Goal: Task Accomplishment & Management: Use online tool/utility

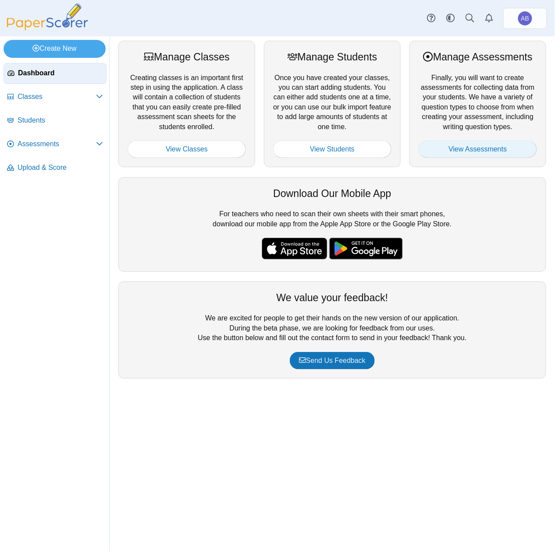
click at [494, 155] on link "View Assessments" at bounding box center [477, 150] width 118 height 18
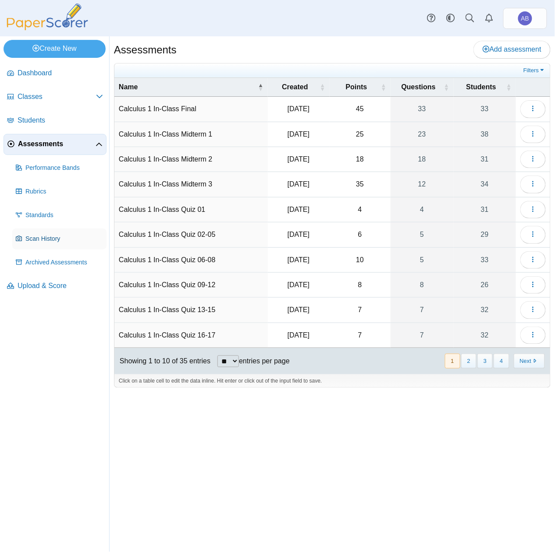
click at [38, 239] on span "Scan History" at bounding box center [64, 239] width 78 height 9
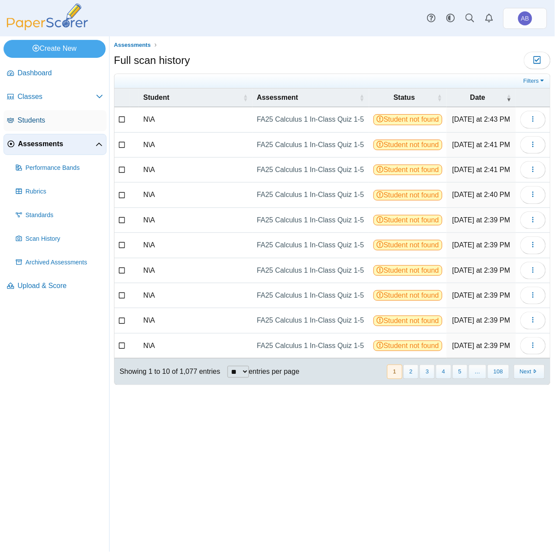
click at [36, 114] on link "Students" at bounding box center [55, 120] width 103 height 21
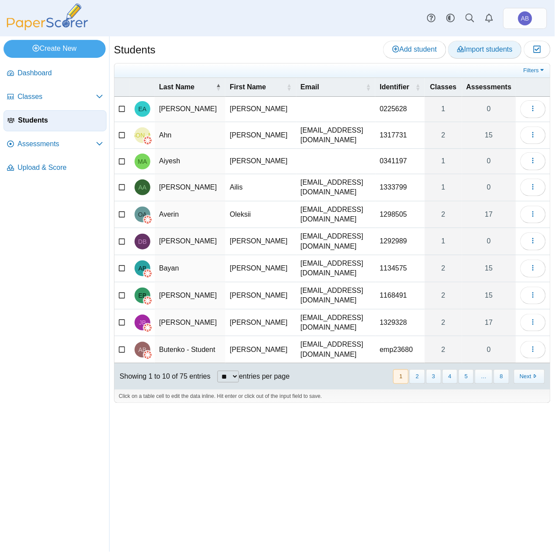
click at [507, 48] on span "Import students" at bounding box center [484, 49] width 55 height 7
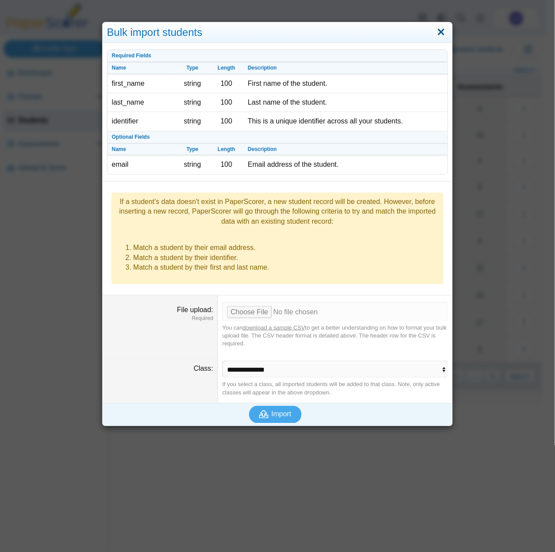
click at [442, 32] on link "Close" at bounding box center [441, 32] width 14 height 15
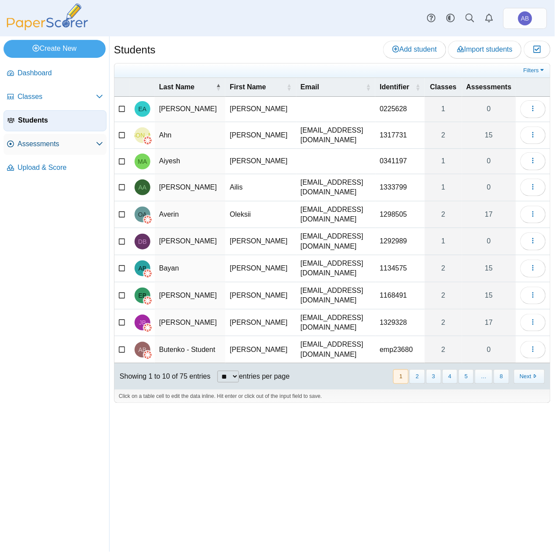
click at [32, 141] on span "Assessments" at bounding box center [57, 144] width 78 height 10
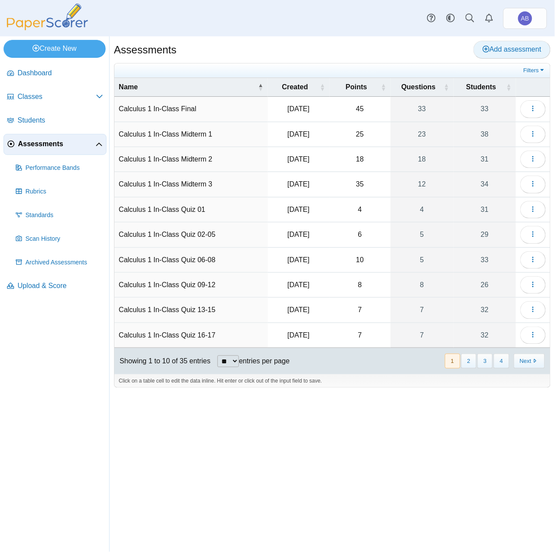
click at [493, 46] on span "Add assessment" at bounding box center [511, 49] width 59 height 7
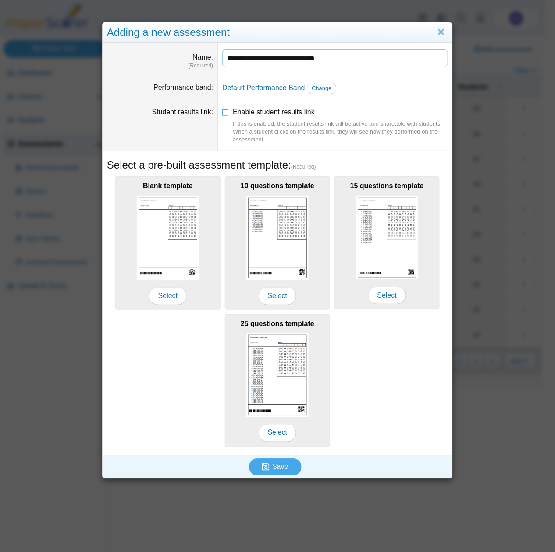
drag, startPoint x: 319, startPoint y: 60, endPoint x: 378, endPoint y: 53, distance: 59.1
click at [356, 57] on input "**********" at bounding box center [335, 58] width 226 height 18
type input "**********"
click at [223, 113] on icon at bounding box center [225, 110] width 7 height 6
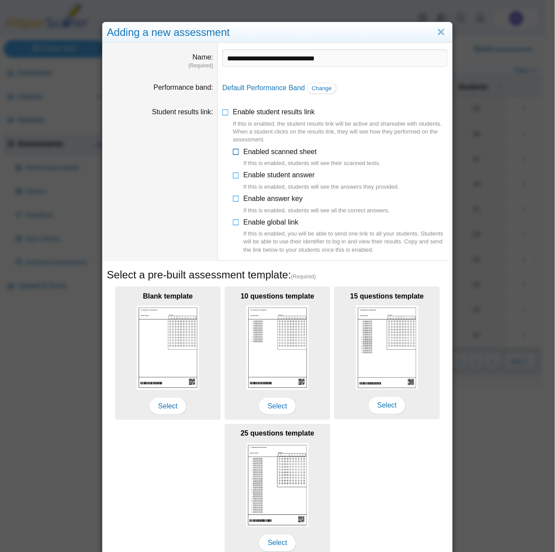
click at [233, 152] on icon at bounding box center [236, 150] width 7 height 6
click at [233, 174] on icon at bounding box center [236, 173] width 7 height 6
click at [233, 196] on icon at bounding box center [236, 197] width 7 height 6
click at [233, 221] on icon at bounding box center [236, 221] width 7 height 6
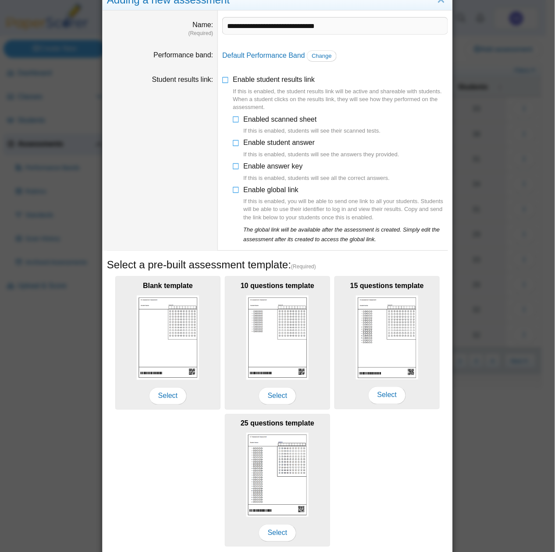
scroll to position [66, 0]
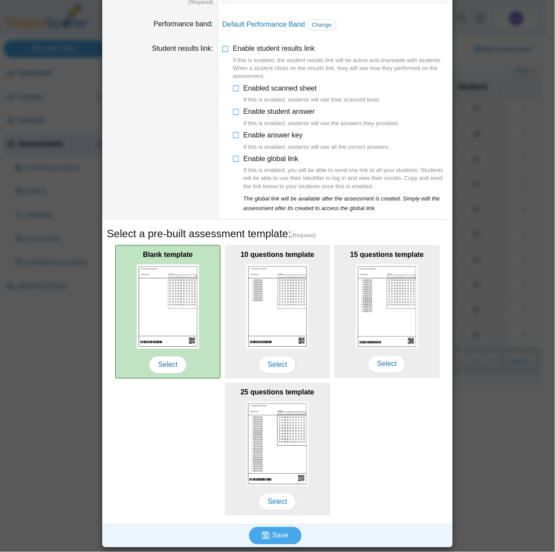
click at [174, 307] on img at bounding box center [168, 307] width 62 height 85
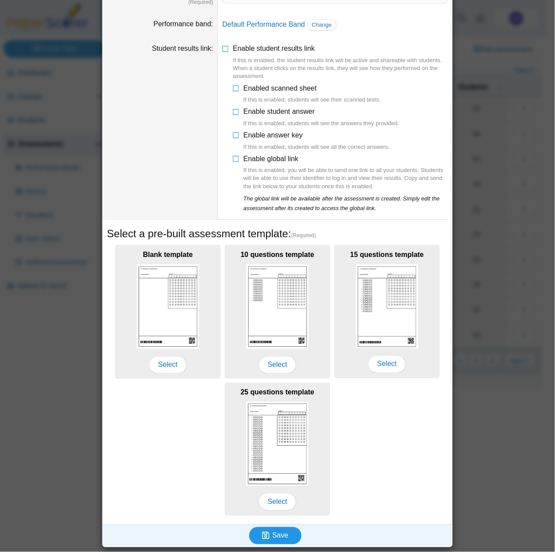
click at [278, 537] on span "Save" at bounding box center [280, 535] width 16 height 7
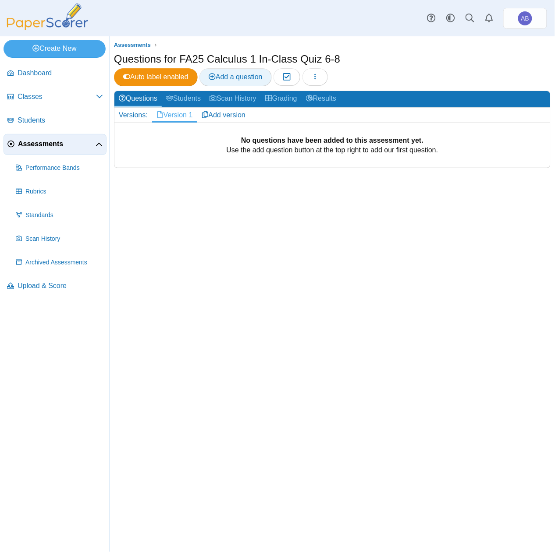
click at [253, 78] on span "Add a question" at bounding box center [235, 76] width 54 height 7
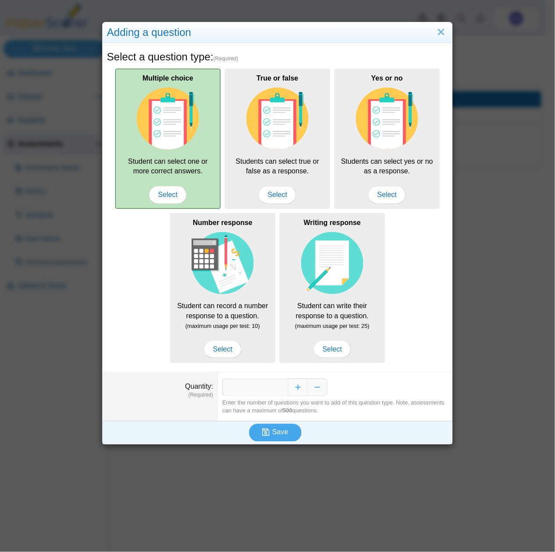
click at [169, 155] on div "Multiple choice Student can select one or more correct answers. Select" at bounding box center [167, 139] width 105 height 140
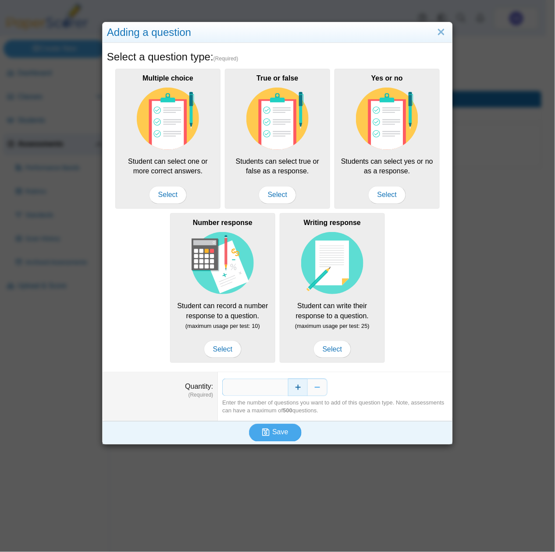
click at [293, 391] on button "Increase" at bounding box center [298, 388] width 20 height 18
click at [274, 435] on span "Save" at bounding box center [280, 432] width 16 height 7
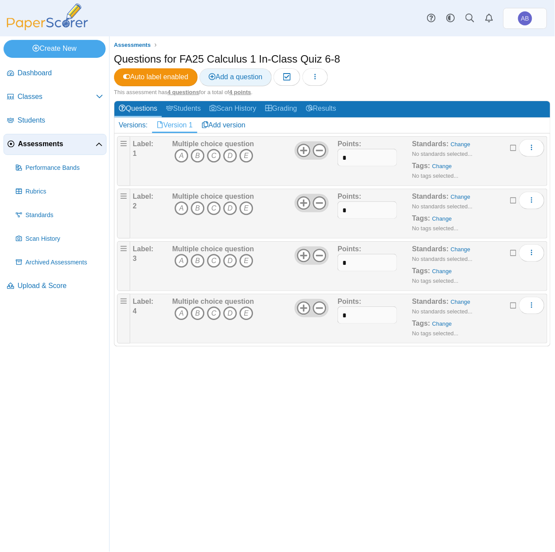
click at [244, 78] on span "Add a question" at bounding box center [235, 76] width 54 height 7
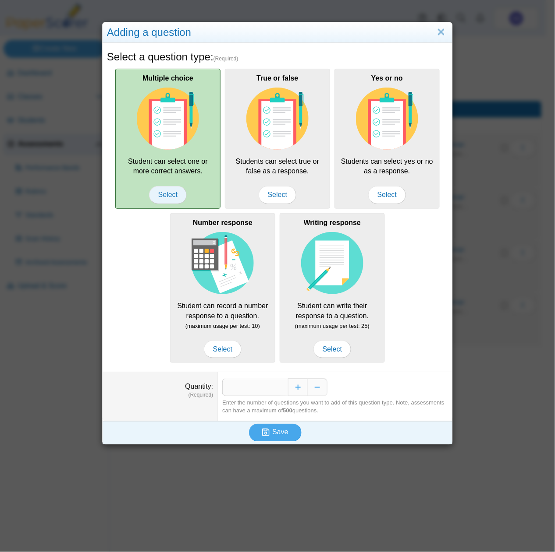
click at [171, 194] on span "Select" at bounding box center [168, 195] width 38 height 18
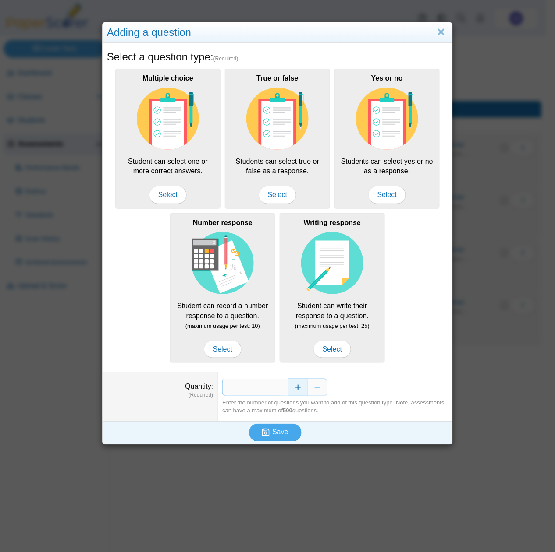
click at [295, 387] on button "Increase" at bounding box center [298, 388] width 20 height 18
click at [311, 389] on button "Decrease" at bounding box center [317, 388] width 20 height 18
type input "*"
click at [272, 433] on span "Save" at bounding box center [280, 432] width 16 height 7
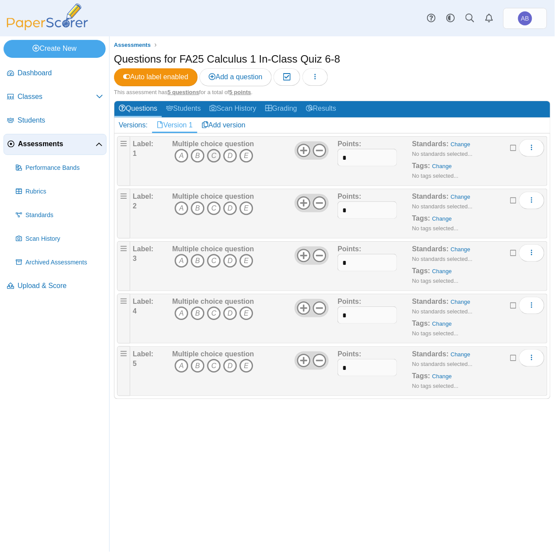
click at [213, 157] on icon "C" at bounding box center [214, 156] width 14 height 14
click at [211, 210] on icon "C" at bounding box center [214, 208] width 14 height 14
click at [230, 263] on icon "D" at bounding box center [230, 261] width 14 height 14
click at [213, 317] on icon "C" at bounding box center [214, 314] width 14 height 14
click at [231, 367] on icon "D" at bounding box center [230, 366] width 14 height 14
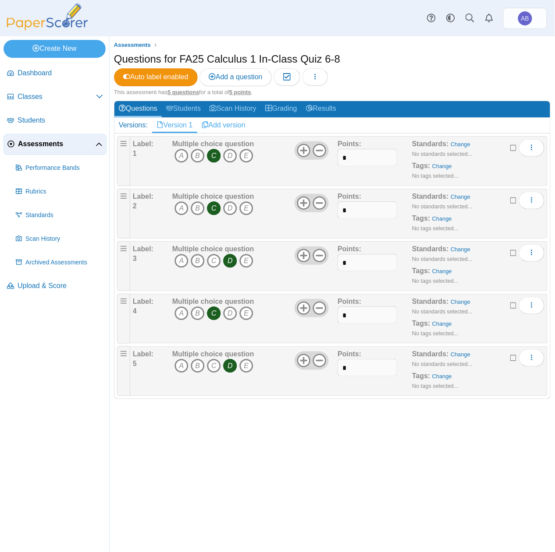
click at [231, 121] on link "Add version" at bounding box center [223, 125] width 53 height 15
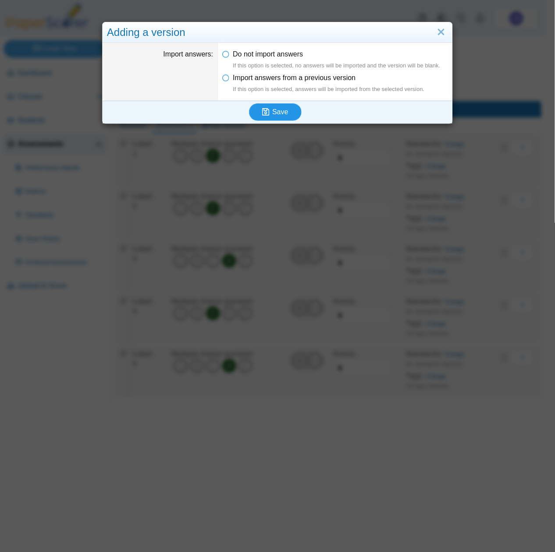
click at [267, 109] on icon "submit" at bounding box center [267, 112] width 10 height 10
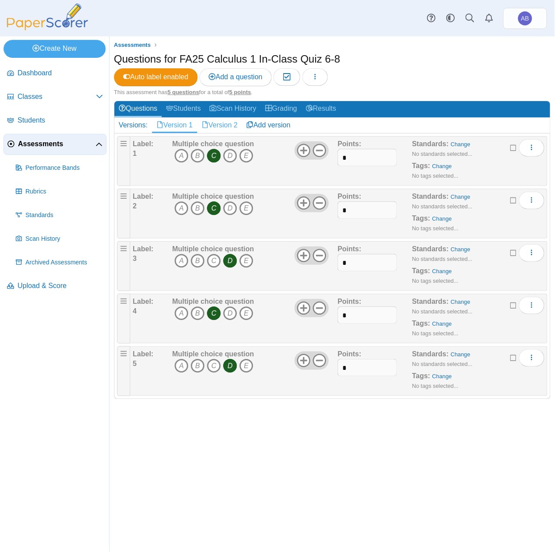
click at [215, 127] on link "Version 2" at bounding box center [219, 125] width 45 height 15
click at [184, 157] on icon "A" at bounding box center [181, 156] width 14 height 14
click at [216, 214] on icon "C" at bounding box center [214, 208] width 14 height 14
click at [198, 263] on icon "B" at bounding box center [198, 261] width 14 height 14
click at [195, 317] on icon "B" at bounding box center [198, 314] width 14 height 14
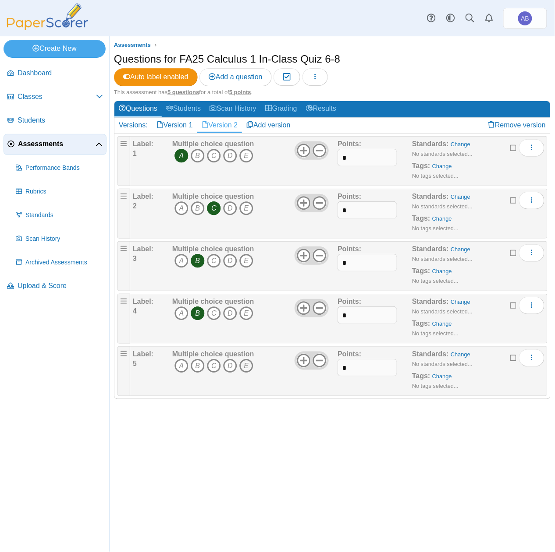
click at [248, 368] on icon "E" at bounding box center [246, 366] width 14 height 14
click at [409, 82] on div "Questions for FA25 Calculus 1 In-Class Quiz 6-8 Auto label enabled Add a questi…" at bounding box center [332, 70] width 436 height 37
click at [281, 55] on h1 "Questions for FA25 Calculus 1 In-Class Quiz 6-8" at bounding box center [227, 59] width 226 height 15
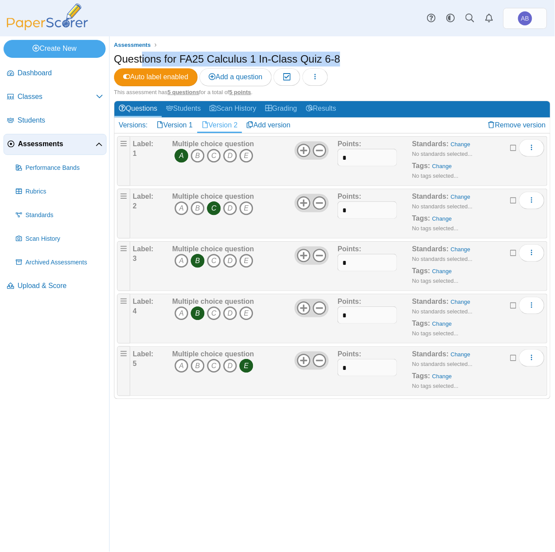
click at [281, 55] on h1 "Questions for FA25 Calculus 1 In-Class Quiz 6-8" at bounding box center [227, 59] width 226 height 15
drag, startPoint x: 281, startPoint y: 55, endPoint x: 201, endPoint y: 47, distance: 80.9
click at [201, 47] on ul "Assessments" at bounding box center [332, 45] width 436 height 9
drag, startPoint x: 179, startPoint y: 60, endPoint x: 336, endPoint y: 58, distance: 157.3
click at [336, 58] on div "Questions for FA25 Calculus 1 In-Class Quiz 6-8 Auto label enabled Add a questi…" at bounding box center [332, 70] width 436 height 37
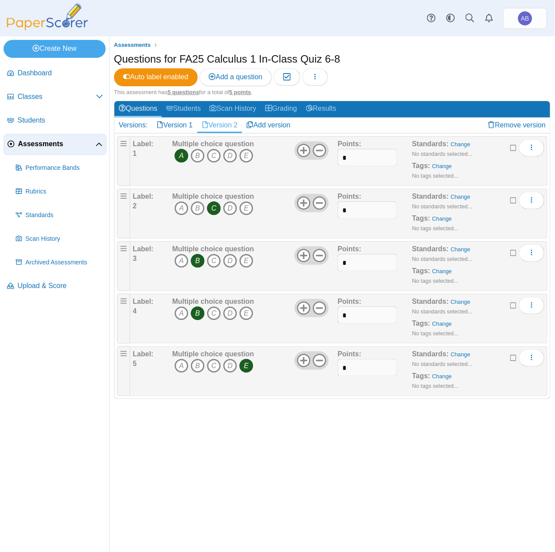
copy h1 "FA25 Calculus 1 In-Class Quiz 6-8"
click at [502, 73] on div "Questions for FA25 Calculus 1 In-Class Quiz 6-8 Auto label enabled Add a questi…" at bounding box center [332, 70] width 436 height 37
click at [148, 109] on link "Questions" at bounding box center [137, 109] width 47 height 16
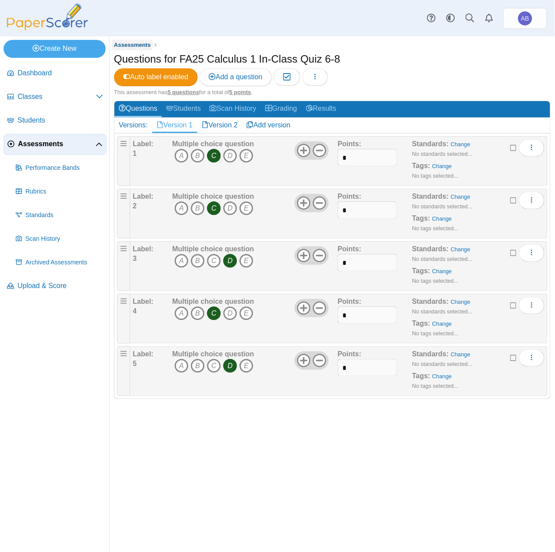
click at [134, 42] on span "Assessments" at bounding box center [132, 45] width 37 height 7
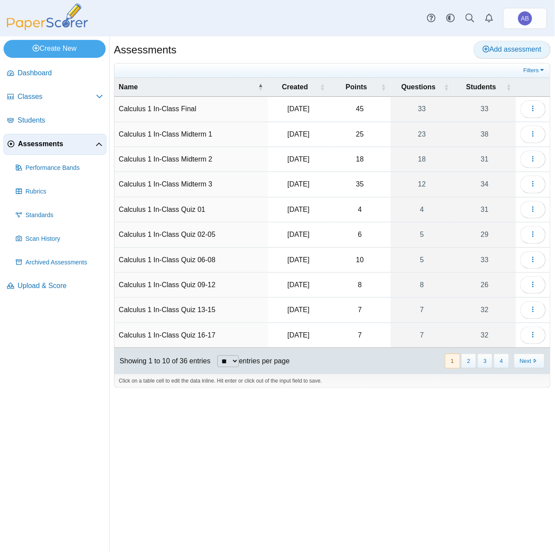
click at [490, 42] on link "Add assessment" at bounding box center [511, 50] width 77 height 18
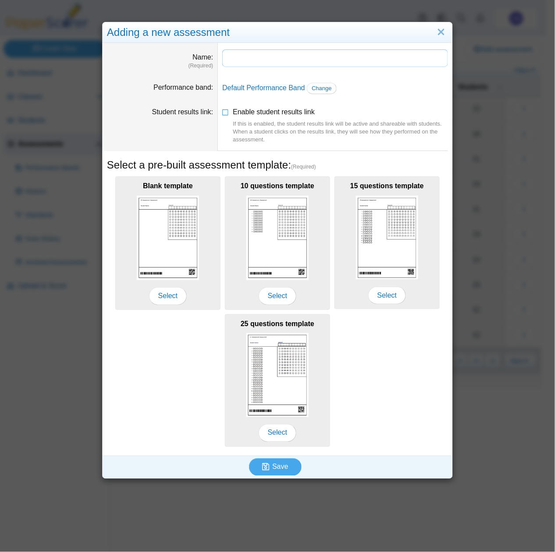
paste input "**********"
drag, startPoint x: 318, startPoint y: 55, endPoint x: 367, endPoint y: 60, distance: 49.3
click at [352, 61] on input "**********" at bounding box center [335, 58] width 226 height 18
type input "**********"
click at [222, 113] on icon at bounding box center [225, 110] width 7 height 6
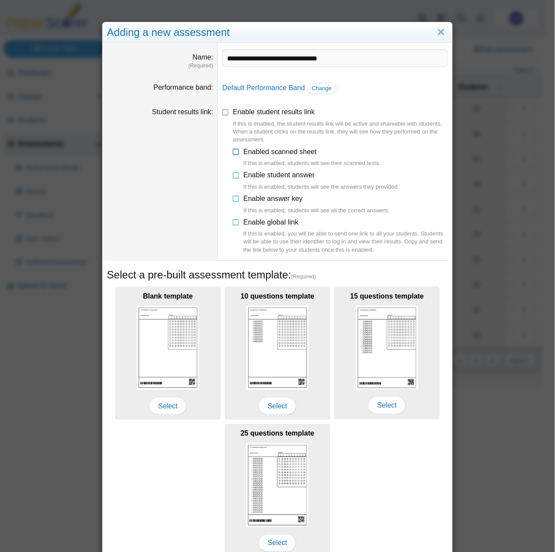
click at [233, 153] on icon at bounding box center [236, 150] width 7 height 6
drag, startPoint x: 229, startPoint y: 173, endPoint x: 230, endPoint y: 181, distance: 8.9
click at [233, 174] on icon at bounding box center [236, 173] width 7 height 6
click at [233, 197] on icon at bounding box center [236, 197] width 7 height 6
click at [233, 224] on icon at bounding box center [236, 221] width 7 height 6
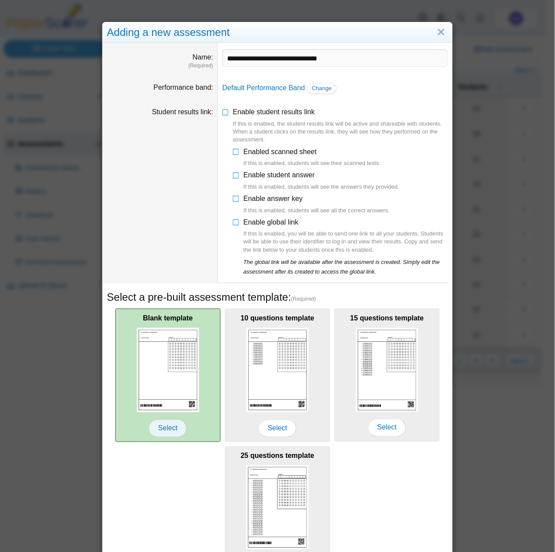
click at [167, 423] on span "Select" at bounding box center [168, 429] width 38 height 18
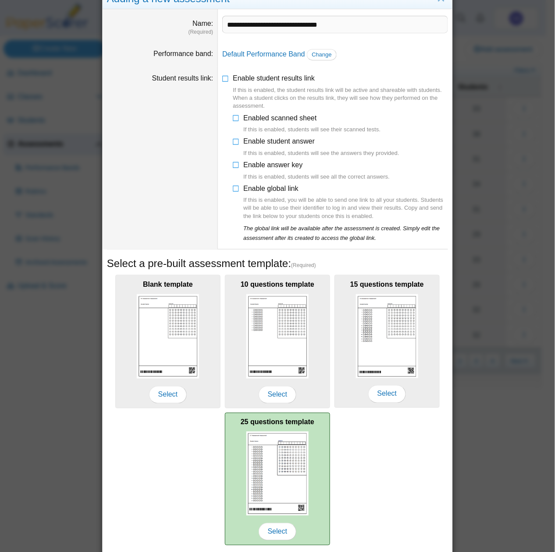
scroll to position [66, 0]
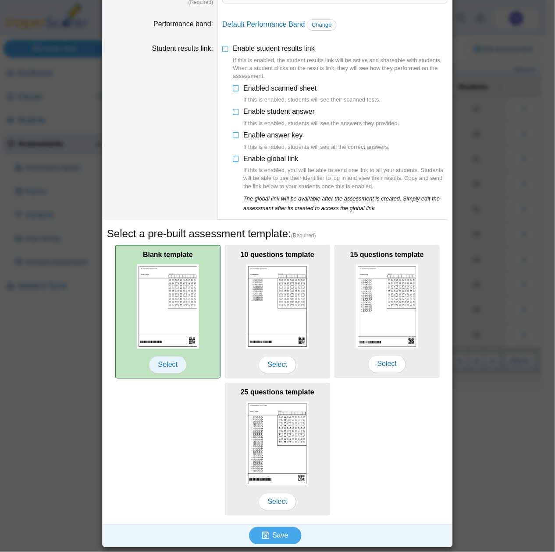
click at [168, 357] on span "Select" at bounding box center [168, 366] width 38 height 18
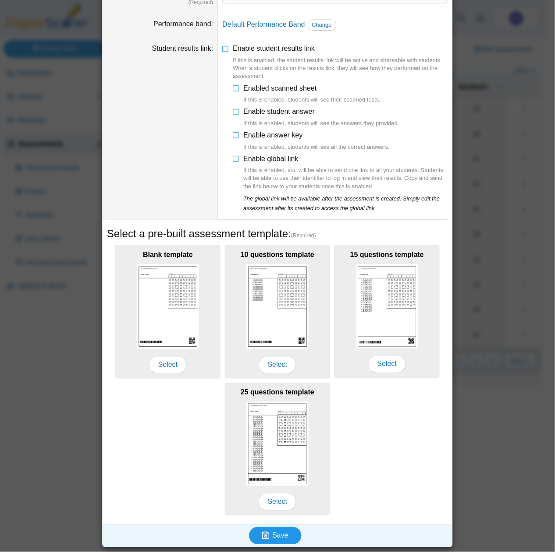
click at [286, 537] on button "Save" at bounding box center [275, 536] width 53 height 18
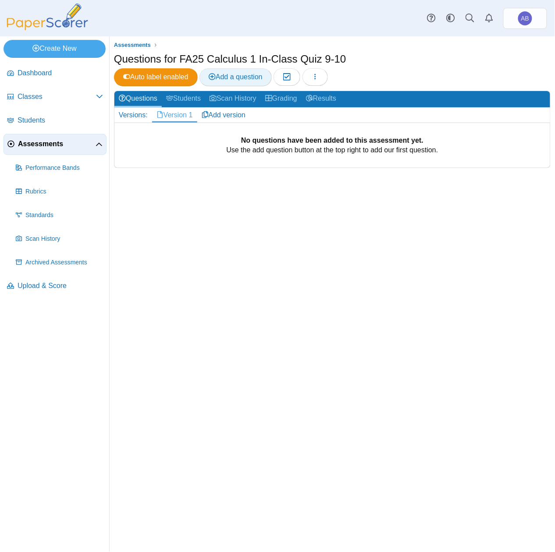
click at [251, 83] on link "Add a question" at bounding box center [235, 77] width 72 height 18
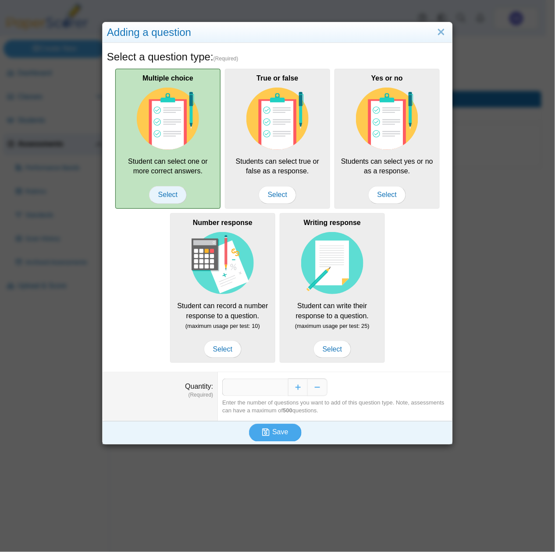
click at [171, 188] on span "Select" at bounding box center [168, 195] width 38 height 18
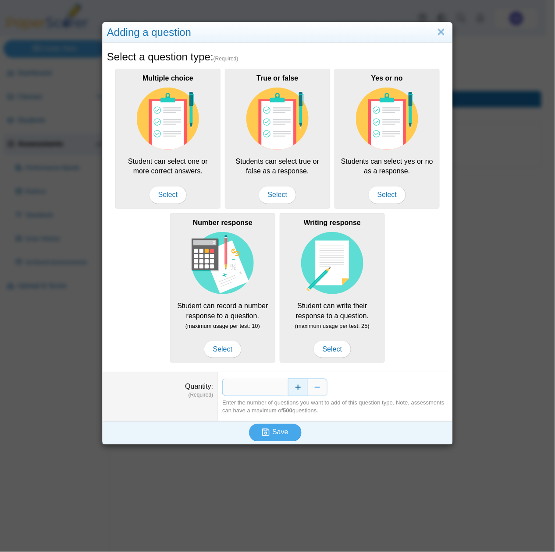
click at [297, 391] on button "Increase" at bounding box center [298, 388] width 20 height 18
click at [295, 391] on button "Increase" at bounding box center [298, 388] width 20 height 18
click at [278, 436] on span "Save" at bounding box center [280, 432] width 16 height 7
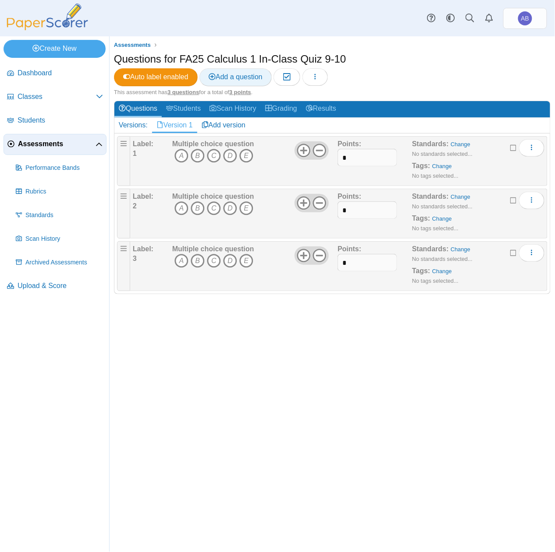
click at [237, 76] on span "Add a question" at bounding box center [235, 76] width 54 height 7
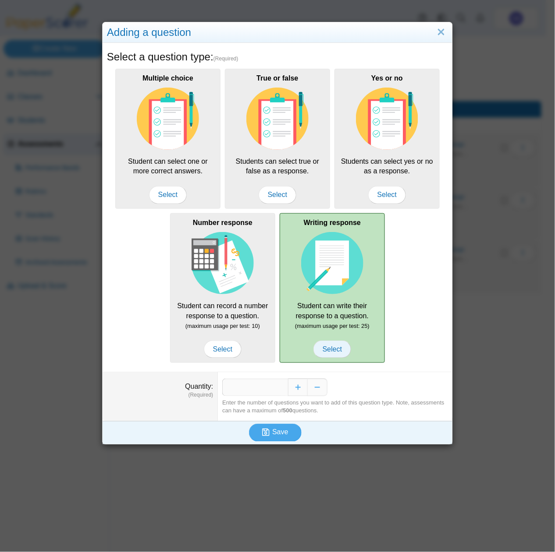
click at [323, 350] on span "Select" at bounding box center [332, 350] width 38 height 18
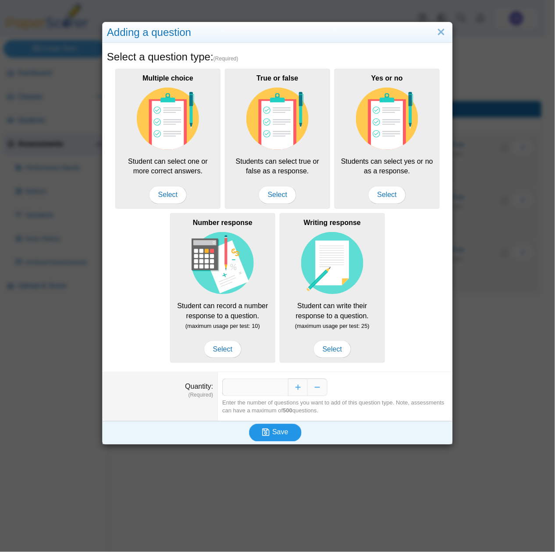
click at [272, 435] on span "Save" at bounding box center [280, 432] width 16 height 7
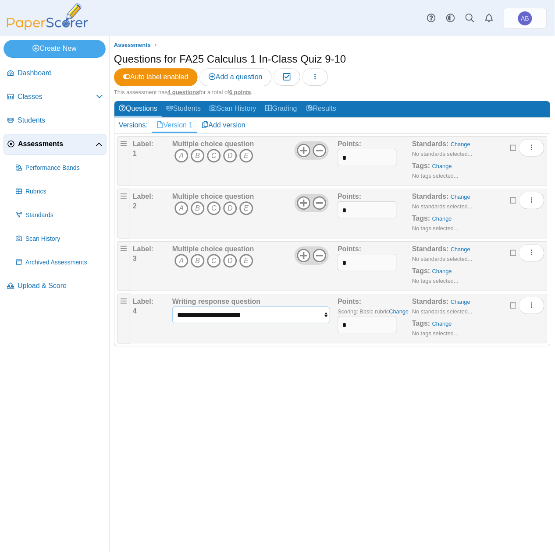
click at [311, 316] on select "**********" at bounding box center [251, 315] width 158 height 17
select select "******"
click at [172, 308] on select "**********" at bounding box center [251, 315] width 158 height 17
click at [304, 398] on div "Assessments Questions for FA25 Calculus 1 In-Class Quiz 9-10 Auto label enabled…" at bounding box center [332, 294] width 445 height 516
drag, startPoint x: 360, startPoint y: 329, endPoint x: 316, endPoint y: 330, distance: 44.3
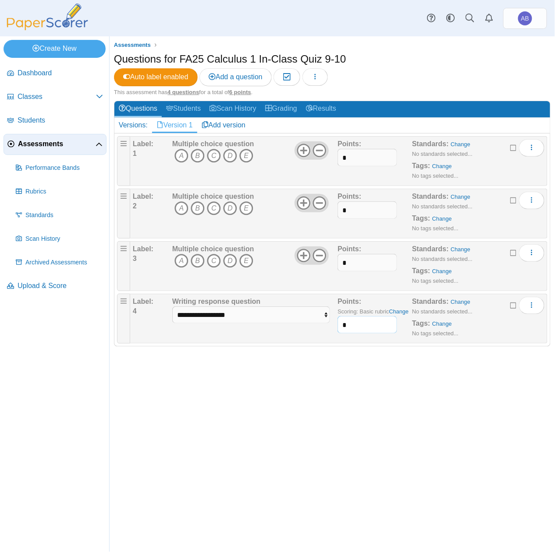
click at [316, 329] on div "**********" at bounding box center [338, 319] width 411 height 44
type input "*"
click at [315, 377] on div "Assessments Questions for FA25 Calculus 1 In-Class Quiz 9-10 Auto label enabled…" at bounding box center [332, 294] width 445 height 516
click at [221, 120] on link "Add version" at bounding box center [223, 125] width 53 height 15
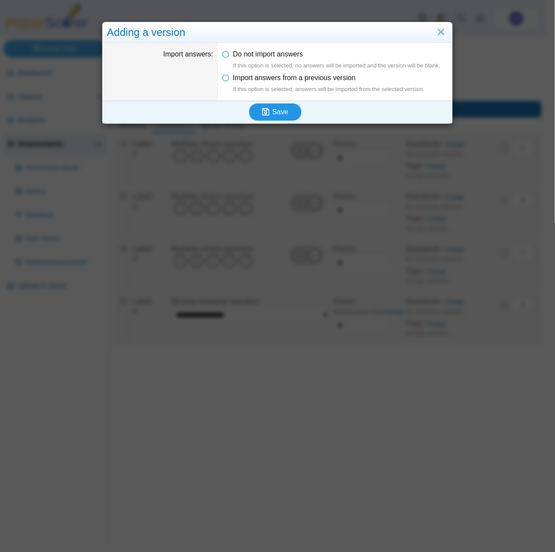
click at [263, 109] on icon "submit" at bounding box center [265, 112] width 7 height 8
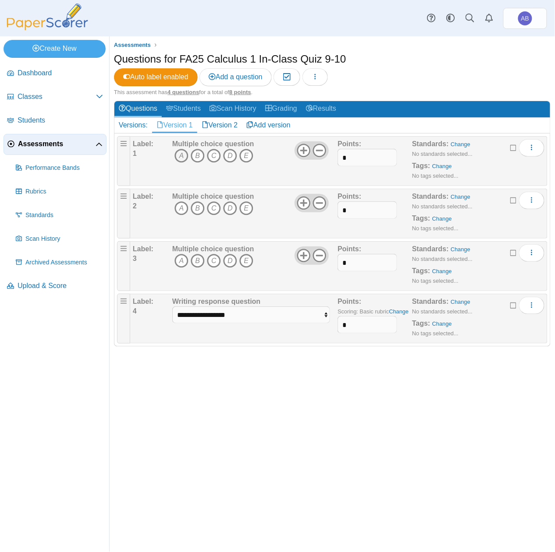
click at [180, 154] on icon "A" at bounding box center [181, 156] width 14 height 14
click at [201, 155] on icon "B" at bounding box center [198, 156] width 14 height 14
click at [229, 212] on icon "D" at bounding box center [230, 208] width 14 height 14
click at [183, 157] on icon "A" at bounding box center [181, 156] width 14 height 14
click at [180, 261] on icon "A" at bounding box center [181, 261] width 14 height 14
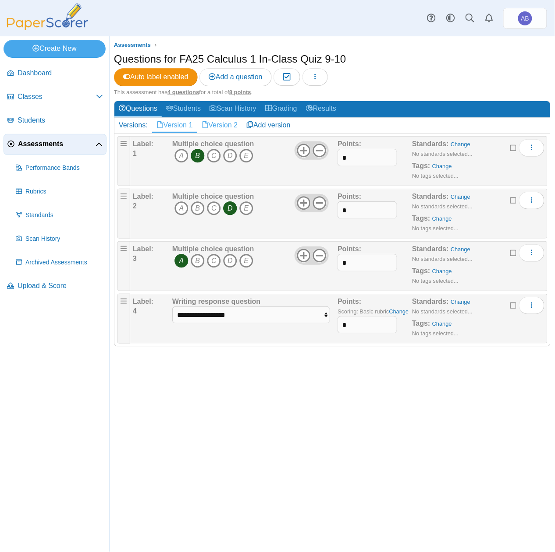
click at [226, 126] on link "Version 2" at bounding box center [219, 125] width 45 height 15
drag, startPoint x: 179, startPoint y: 154, endPoint x: 194, endPoint y: 185, distance: 34.3
click at [179, 154] on icon "A" at bounding box center [181, 156] width 14 height 14
click at [194, 207] on icon "B" at bounding box center [198, 208] width 14 height 14
click at [196, 261] on icon "B" at bounding box center [198, 261] width 14 height 14
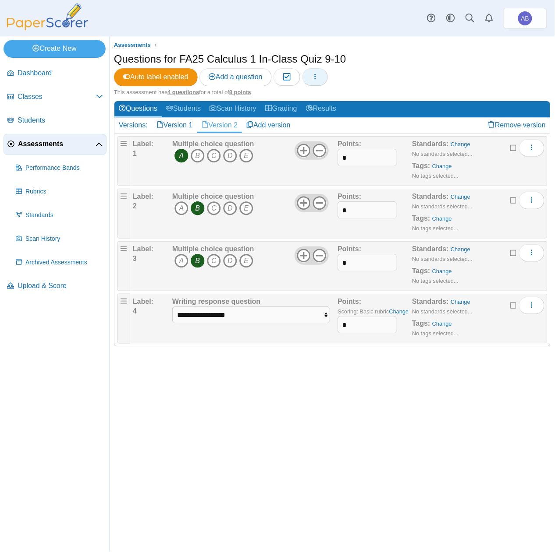
click at [315, 78] on icon "button" at bounding box center [314, 76] width 7 height 7
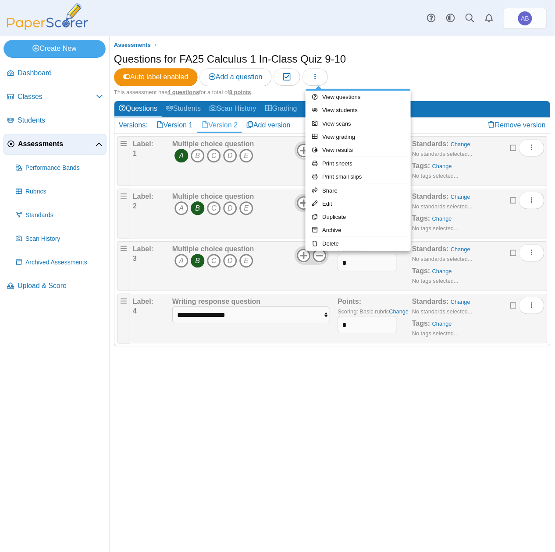
click at [387, 74] on div "Questions for FA25 Calculus 1 In-Class Quiz 9-10 Auto label enabled Add a quest…" at bounding box center [332, 70] width 436 height 37
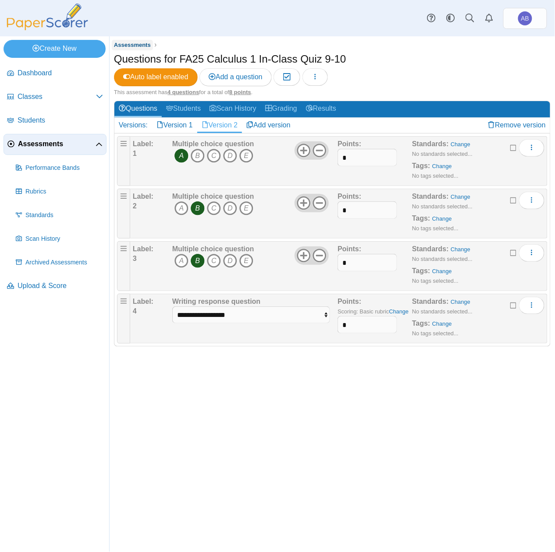
click at [141, 42] on span "Assessments" at bounding box center [132, 45] width 37 height 7
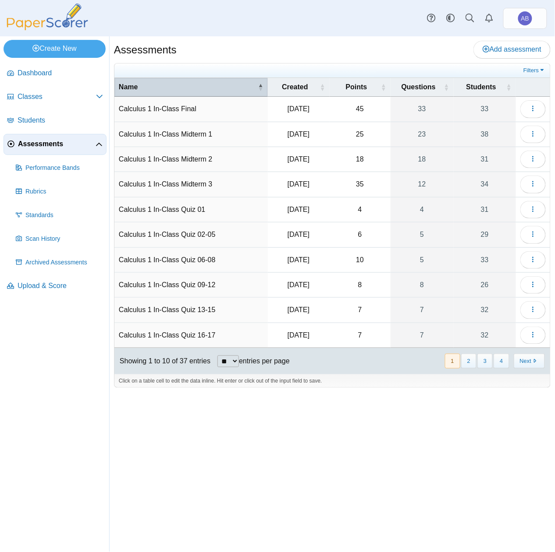
click at [192, 91] on span "Name" at bounding box center [188, 87] width 138 height 10
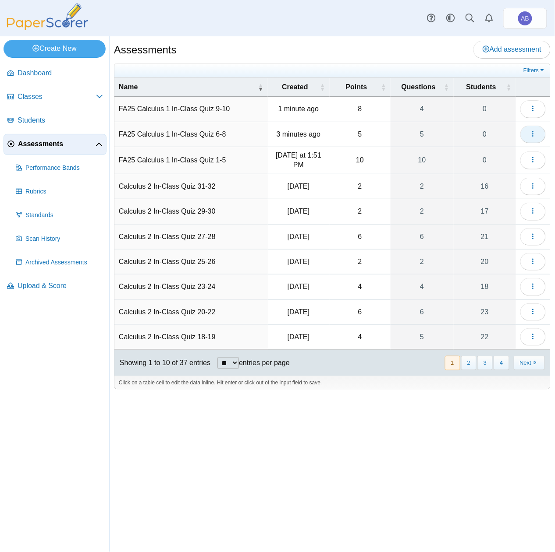
click at [531, 135] on icon "button" at bounding box center [532, 134] width 7 height 7
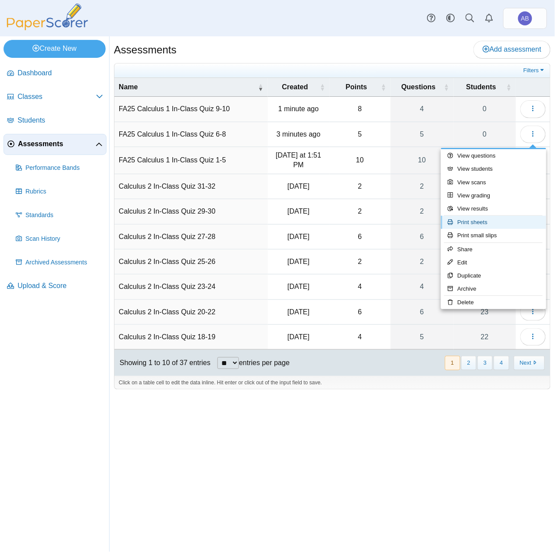
click at [486, 221] on link "Print sheets" at bounding box center [493, 222] width 105 height 13
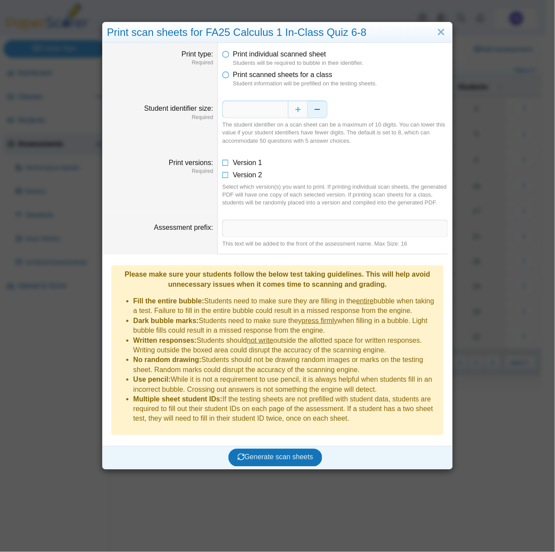
click at [313, 110] on button "Decrease" at bounding box center [317, 110] width 20 height 18
click at [223, 163] on icon at bounding box center [225, 161] width 7 height 6
click at [222, 175] on icon at bounding box center [225, 173] width 7 height 6
click at [267, 454] on span "Generate scan sheets" at bounding box center [275, 457] width 76 height 7
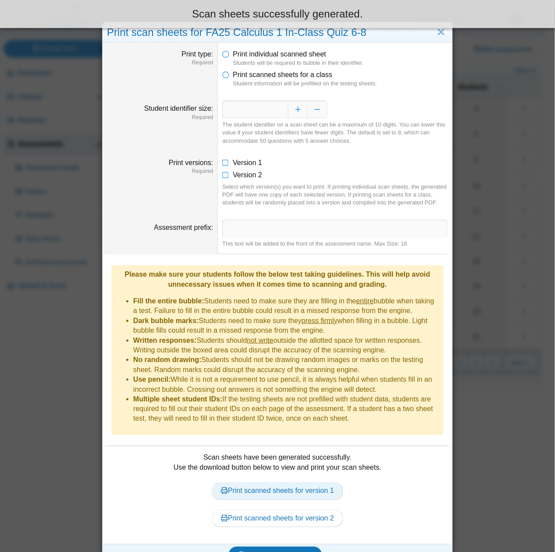
click at [304, 483] on link "Print scanned sheets for version 1" at bounding box center [277, 492] width 131 height 18
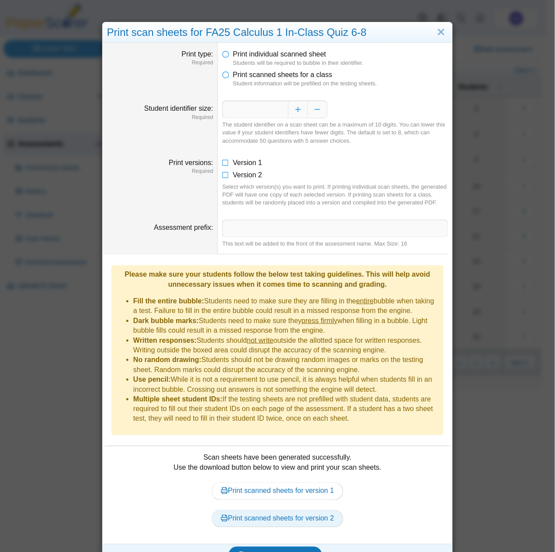
click at [241, 510] on link "Print scanned sheets for version 2" at bounding box center [277, 519] width 131 height 18
click at [436, 32] on link "Close" at bounding box center [441, 32] width 14 height 15
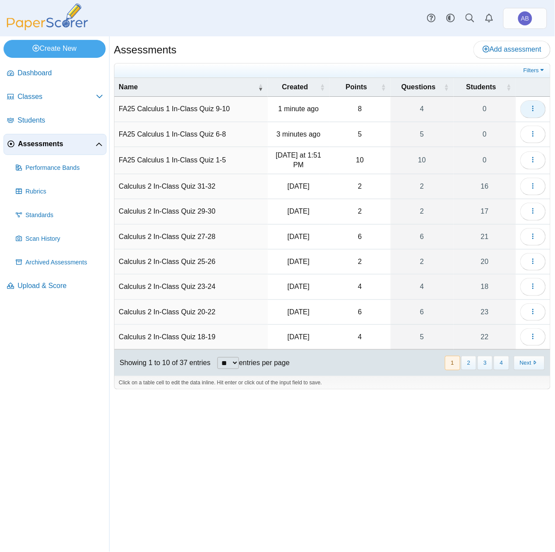
click at [541, 109] on button "button" at bounding box center [532, 109] width 25 height 18
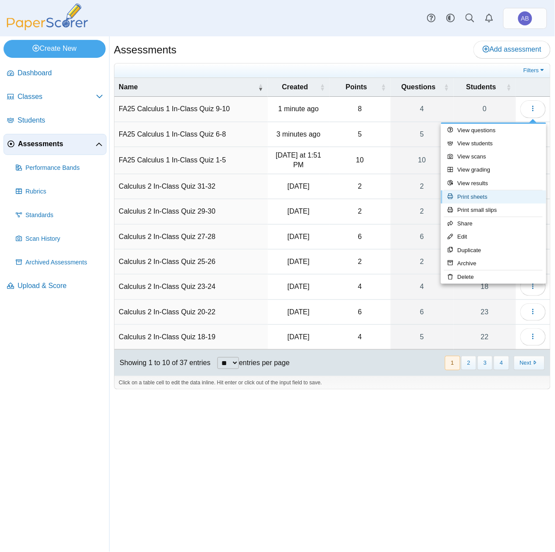
click at [492, 197] on link "Print sheets" at bounding box center [493, 197] width 105 height 13
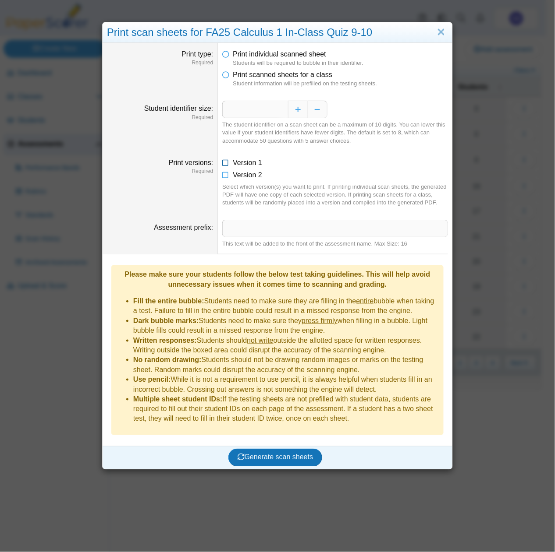
click at [222, 163] on icon at bounding box center [225, 161] width 7 height 6
click at [222, 175] on icon at bounding box center [225, 173] width 7 height 6
click at [307, 109] on button "Decrease" at bounding box center [317, 110] width 20 height 18
click at [273, 454] on span "Generate scan sheets" at bounding box center [275, 457] width 76 height 7
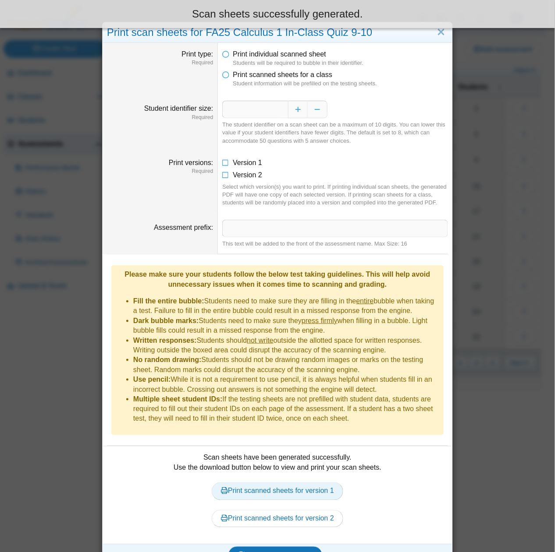
click at [305, 483] on link "Print scanned sheets for version 1" at bounding box center [277, 492] width 131 height 18
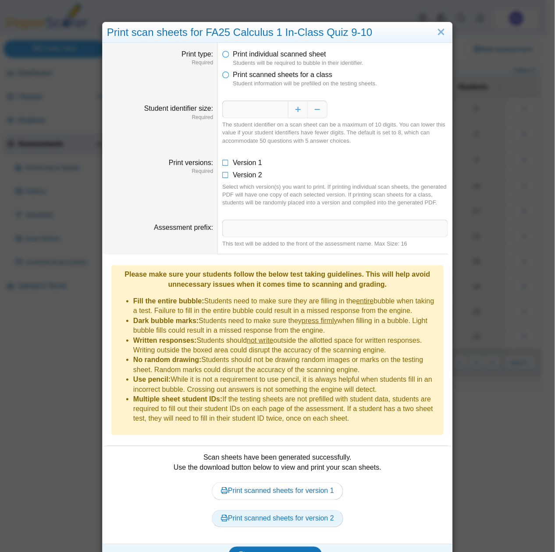
click at [298, 510] on link "Print scanned sheets for version 2" at bounding box center [277, 519] width 131 height 18
click at [434, 35] on link "Close" at bounding box center [441, 32] width 14 height 15
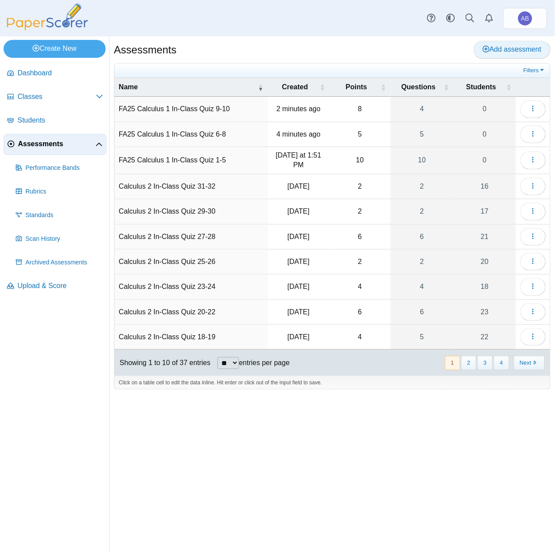
click at [528, 53] on link "Add assessment" at bounding box center [511, 50] width 77 height 18
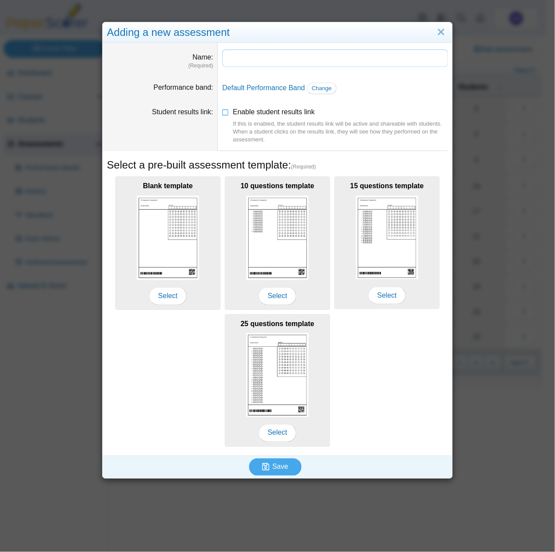
click at [283, 60] on input "Name" at bounding box center [335, 58] width 226 height 18
paste input "**********"
drag, startPoint x: 317, startPoint y: 59, endPoint x: 364, endPoint y: 60, distance: 46.5
click at [349, 60] on input "**********" at bounding box center [335, 58] width 226 height 18
type input "**********"
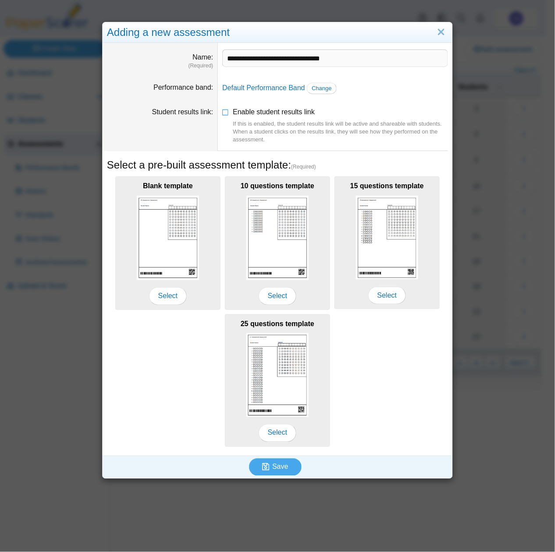
click at [218, 111] on dd "Enable student results link If this is enabled, the student results link will b…" at bounding box center [335, 126] width 234 height 50
click at [225, 113] on icon at bounding box center [225, 110] width 7 height 6
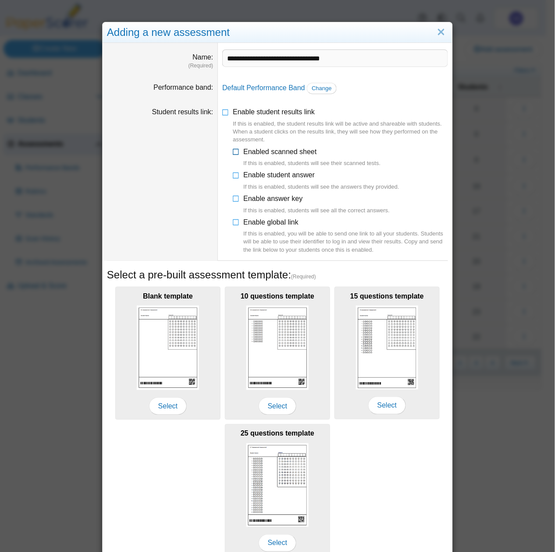
click at [233, 153] on icon at bounding box center [236, 150] width 7 height 6
click at [233, 173] on icon at bounding box center [236, 173] width 7 height 6
click at [233, 197] on icon at bounding box center [236, 197] width 7 height 6
click at [233, 223] on icon at bounding box center [236, 221] width 7 height 6
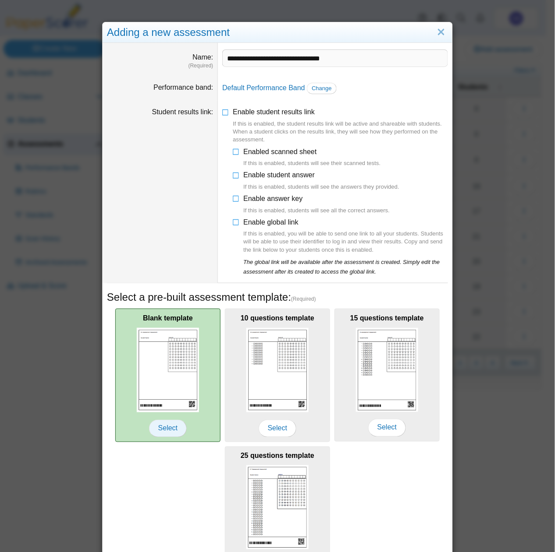
click at [170, 430] on span "Select" at bounding box center [168, 429] width 38 height 18
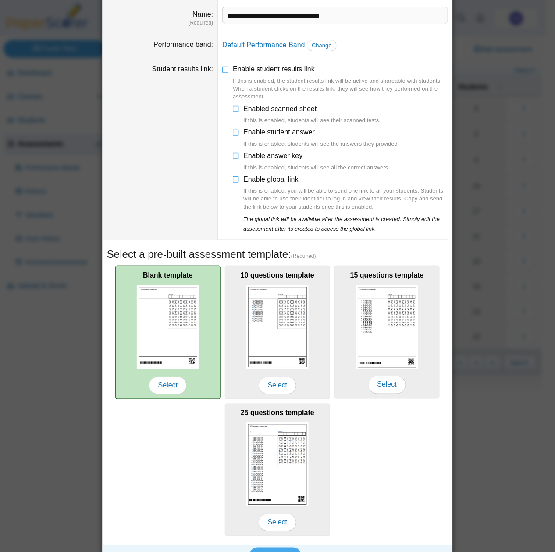
scroll to position [66, 0]
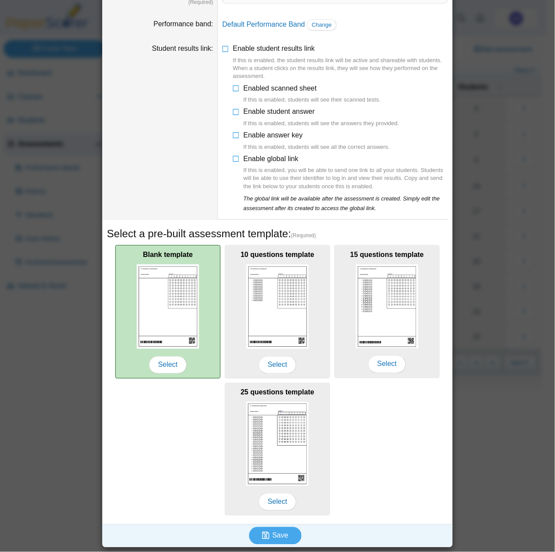
click at [169, 343] on img at bounding box center [168, 307] width 62 height 85
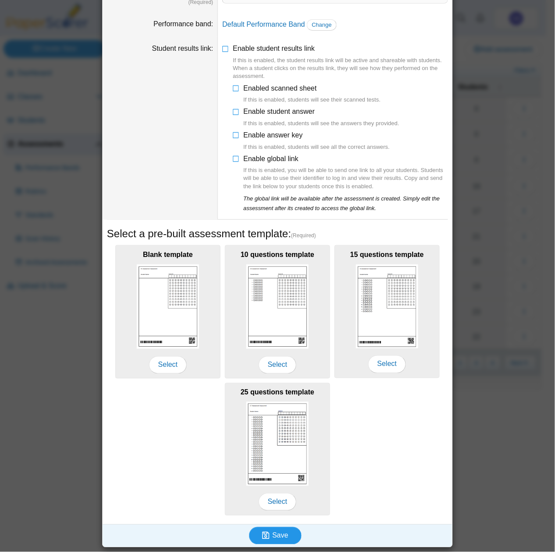
click at [272, 535] on span "Save" at bounding box center [280, 535] width 16 height 7
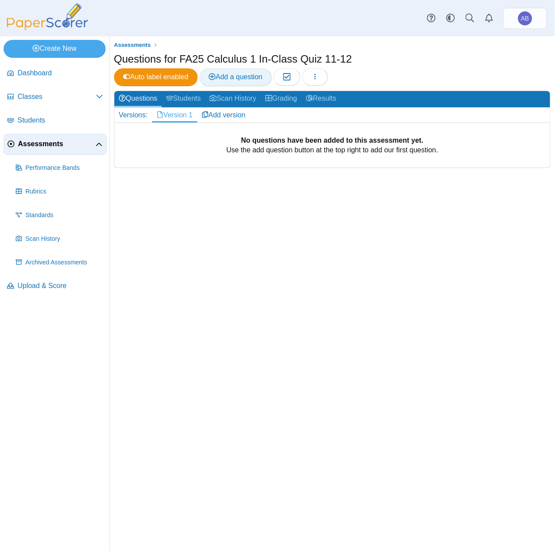
click at [240, 74] on span "Add a question" at bounding box center [235, 76] width 54 height 7
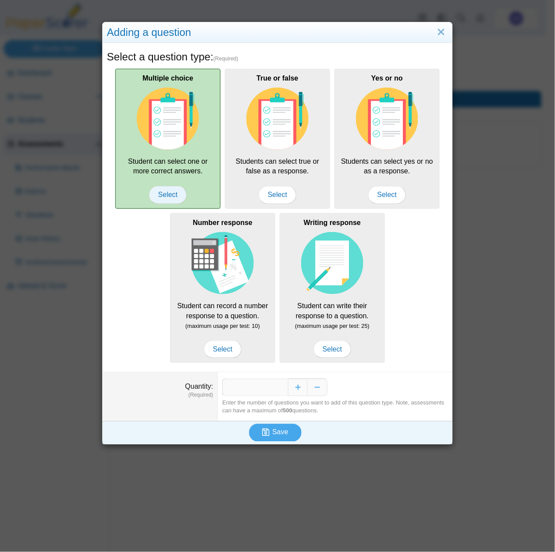
click at [172, 196] on span "Select" at bounding box center [168, 195] width 38 height 18
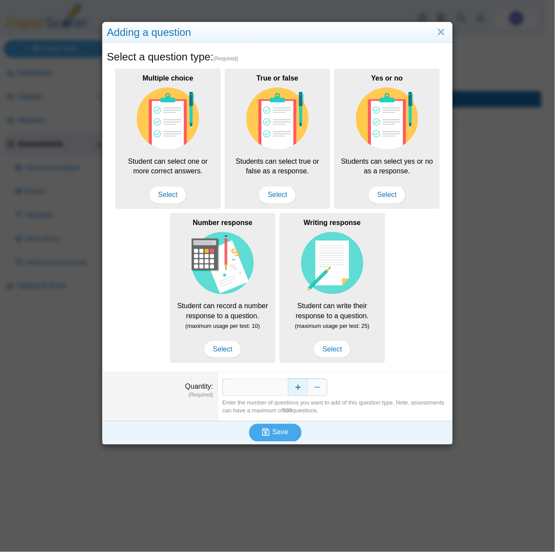
click at [295, 390] on button "Increase" at bounding box center [298, 388] width 20 height 18
click at [277, 428] on button "Save" at bounding box center [275, 433] width 53 height 18
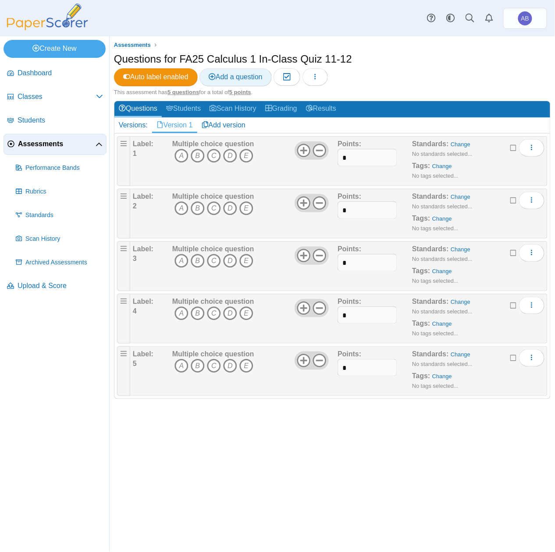
click at [253, 74] on span "Add a question" at bounding box center [235, 76] width 54 height 7
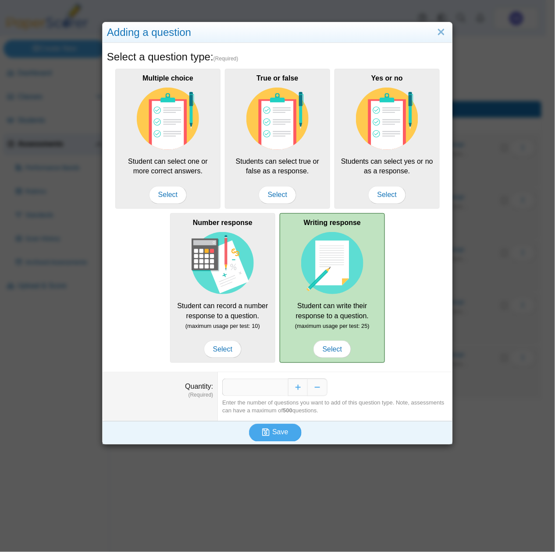
click at [323, 289] on img at bounding box center [332, 263] width 62 height 62
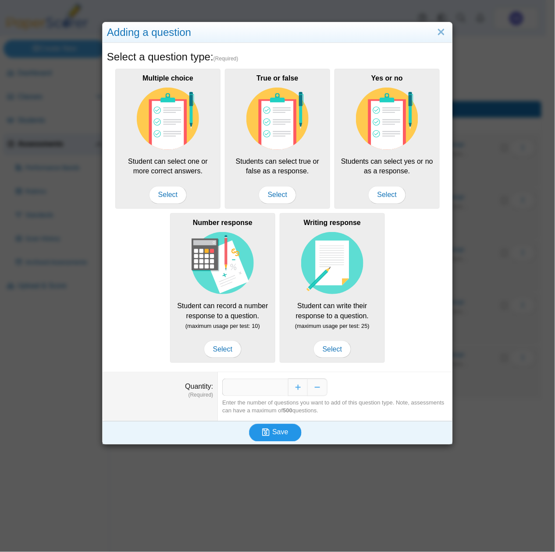
click at [272, 430] on span "Save" at bounding box center [280, 432] width 16 height 7
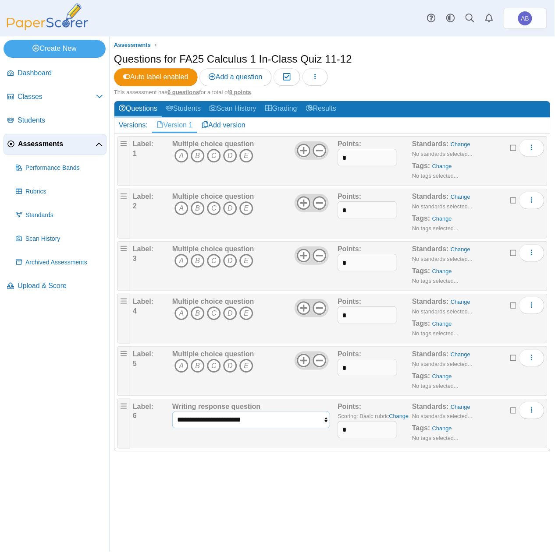
click at [265, 426] on select "**********" at bounding box center [251, 420] width 158 height 17
select select "******"
click at [172, 413] on select "**********" at bounding box center [251, 420] width 158 height 17
click at [245, 156] on icon "E" at bounding box center [246, 156] width 14 height 14
click at [249, 209] on icon "E" at bounding box center [246, 208] width 14 height 14
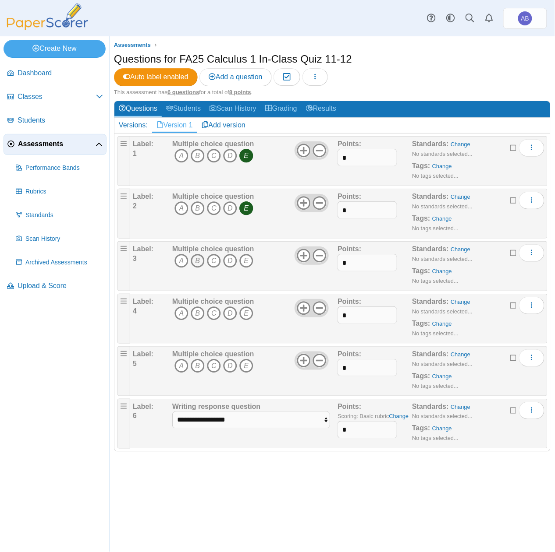
click at [199, 264] on icon "B" at bounding box center [198, 261] width 14 height 14
click at [244, 316] on icon "E" at bounding box center [246, 314] width 14 height 14
click at [198, 371] on icon "B" at bounding box center [198, 366] width 14 height 14
click at [232, 123] on link "Add version" at bounding box center [223, 125] width 53 height 15
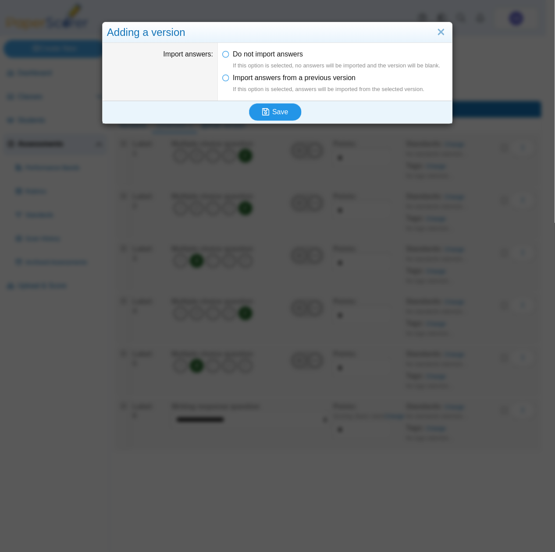
click at [265, 115] on icon "submit" at bounding box center [265, 112] width 7 height 8
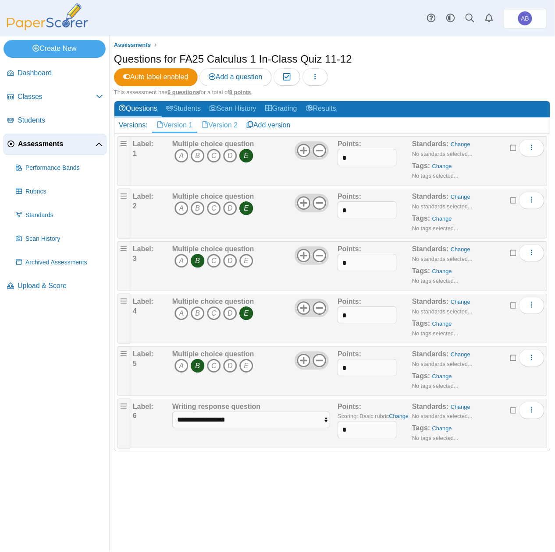
click at [221, 128] on link "Version 2" at bounding box center [219, 125] width 45 height 15
click at [232, 160] on icon "D" at bounding box center [230, 156] width 14 height 14
click at [243, 207] on icon "E" at bounding box center [246, 208] width 14 height 14
click at [247, 263] on icon "E" at bounding box center [246, 261] width 14 height 14
click at [230, 316] on icon "D" at bounding box center [230, 314] width 14 height 14
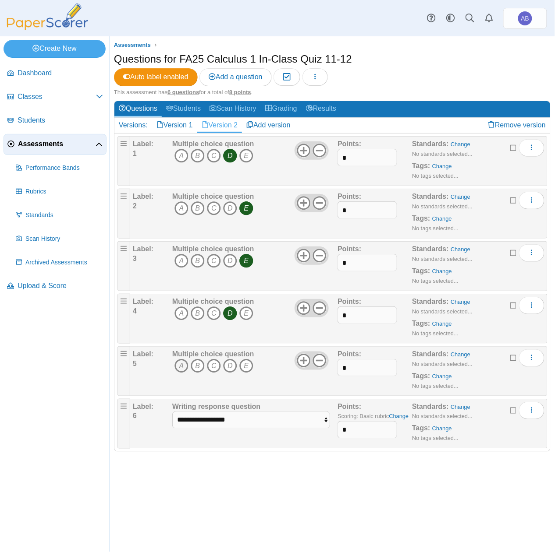
click at [181, 368] on icon "A" at bounding box center [181, 366] width 14 height 14
click at [223, 426] on select "**********" at bounding box center [251, 420] width 158 height 17
click at [172, 413] on select "**********" at bounding box center [251, 420] width 158 height 17
click at [313, 479] on div "Assessments Questions for FA25 Calculus 1 In-Class Quiz 11-12 Auto label enable…" at bounding box center [332, 294] width 445 height 516
drag, startPoint x: 366, startPoint y: 433, endPoint x: 284, endPoint y: 424, distance: 82.4
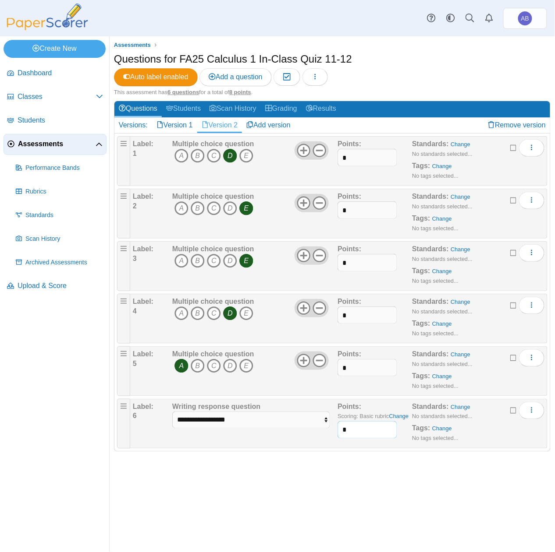
click at [284, 424] on div "**********" at bounding box center [338, 424] width 411 height 44
type input "*"
click at [375, 481] on div "Assessments Questions for FA25 Calculus 1 In-Class Quiz 11-12 Auto label enable…" at bounding box center [332, 294] width 445 height 516
click at [177, 120] on link "Version 1" at bounding box center [174, 125] width 45 height 15
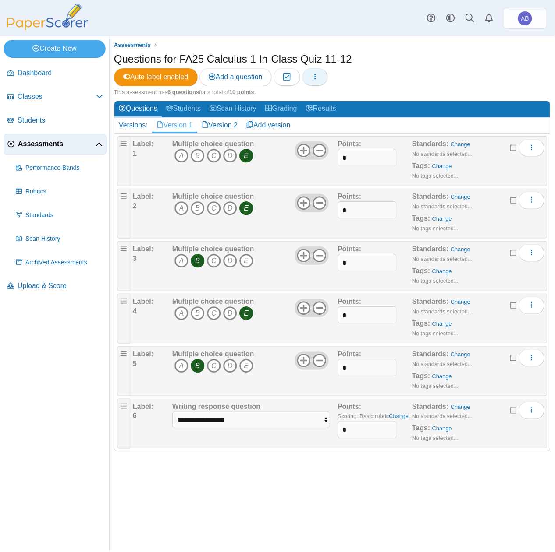
click at [323, 75] on button "button" at bounding box center [314, 77] width 25 height 18
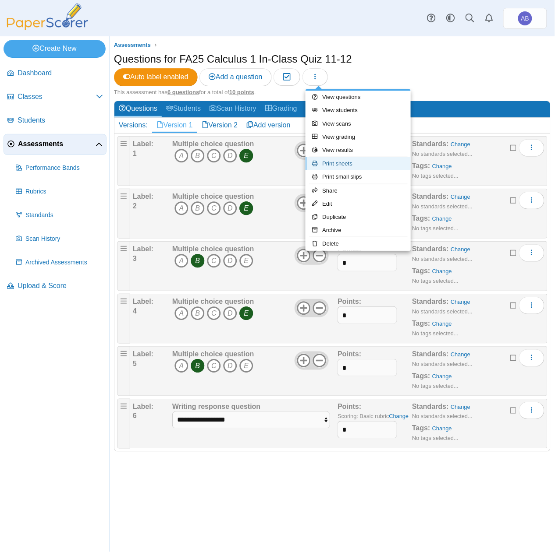
click at [352, 168] on link "Print sheets" at bounding box center [357, 163] width 105 height 13
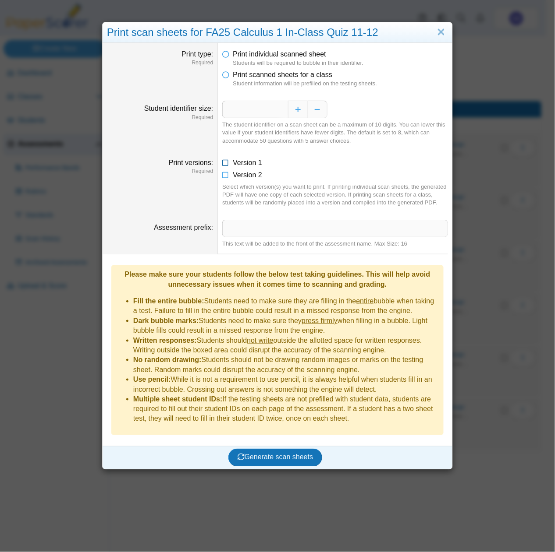
click at [222, 161] on icon at bounding box center [225, 161] width 7 height 6
click at [222, 176] on icon at bounding box center [225, 173] width 7 height 6
click at [316, 113] on button "Decrease" at bounding box center [317, 110] width 20 height 18
type input "*"
click at [270, 454] on span "Generate scan sheets" at bounding box center [275, 457] width 76 height 7
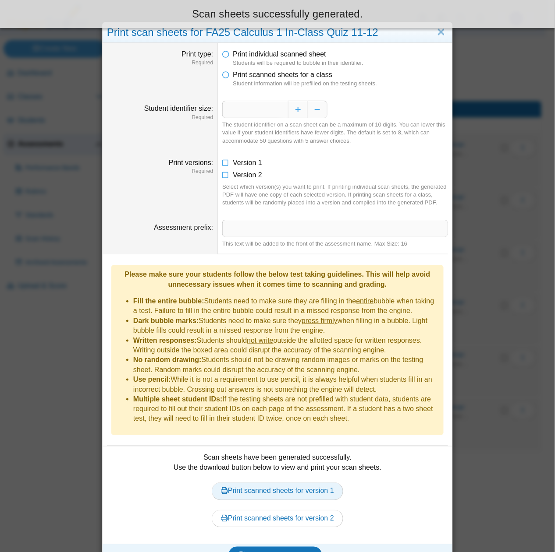
click at [262, 483] on link "Print scanned sheets for version 1" at bounding box center [277, 492] width 131 height 18
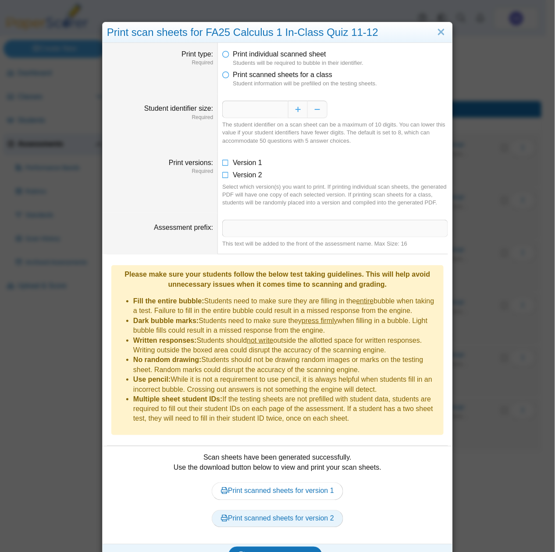
click at [283, 510] on link "Print scanned sheets for version 2" at bounding box center [277, 519] width 131 height 18
drag, startPoint x: 439, startPoint y: 34, endPoint x: 366, endPoint y: 23, distance: 73.5
click at [439, 34] on link "Close" at bounding box center [441, 32] width 14 height 15
